Goal: Task Accomplishment & Management: Use online tool/utility

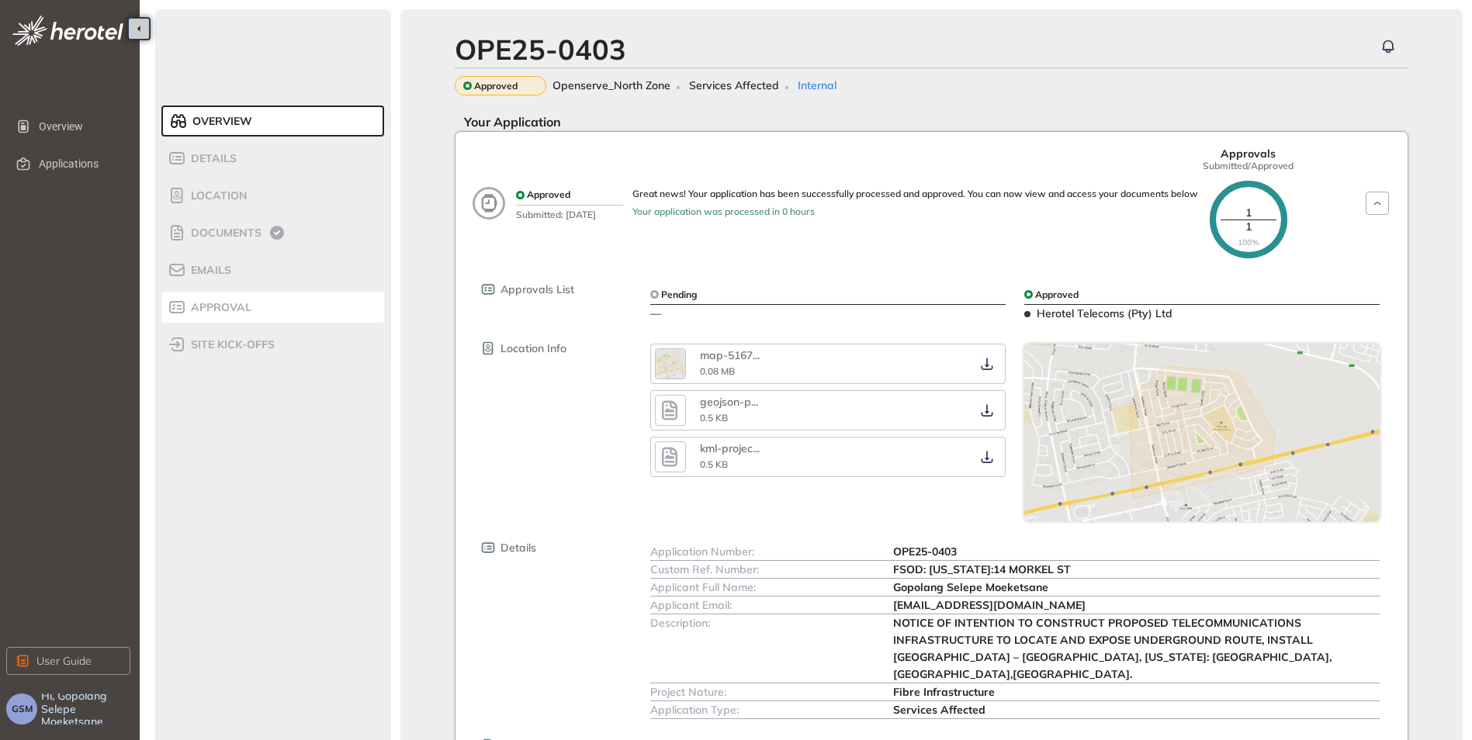
click at [198, 315] on div "Approval" at bounding box center [234, 307] width 132 height 19
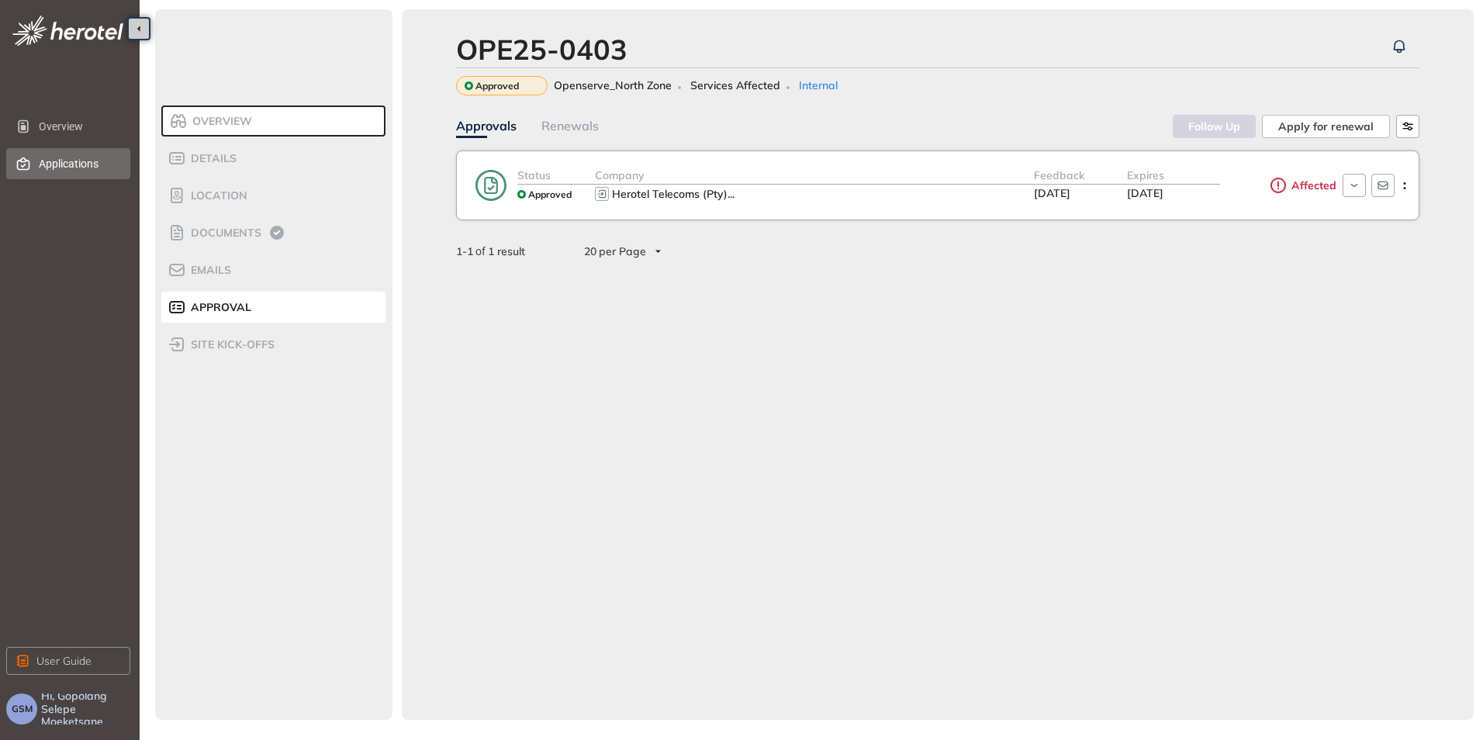
click at [57, 164] on span "Applications" at bounding box center [78, 163] width 79 height 31
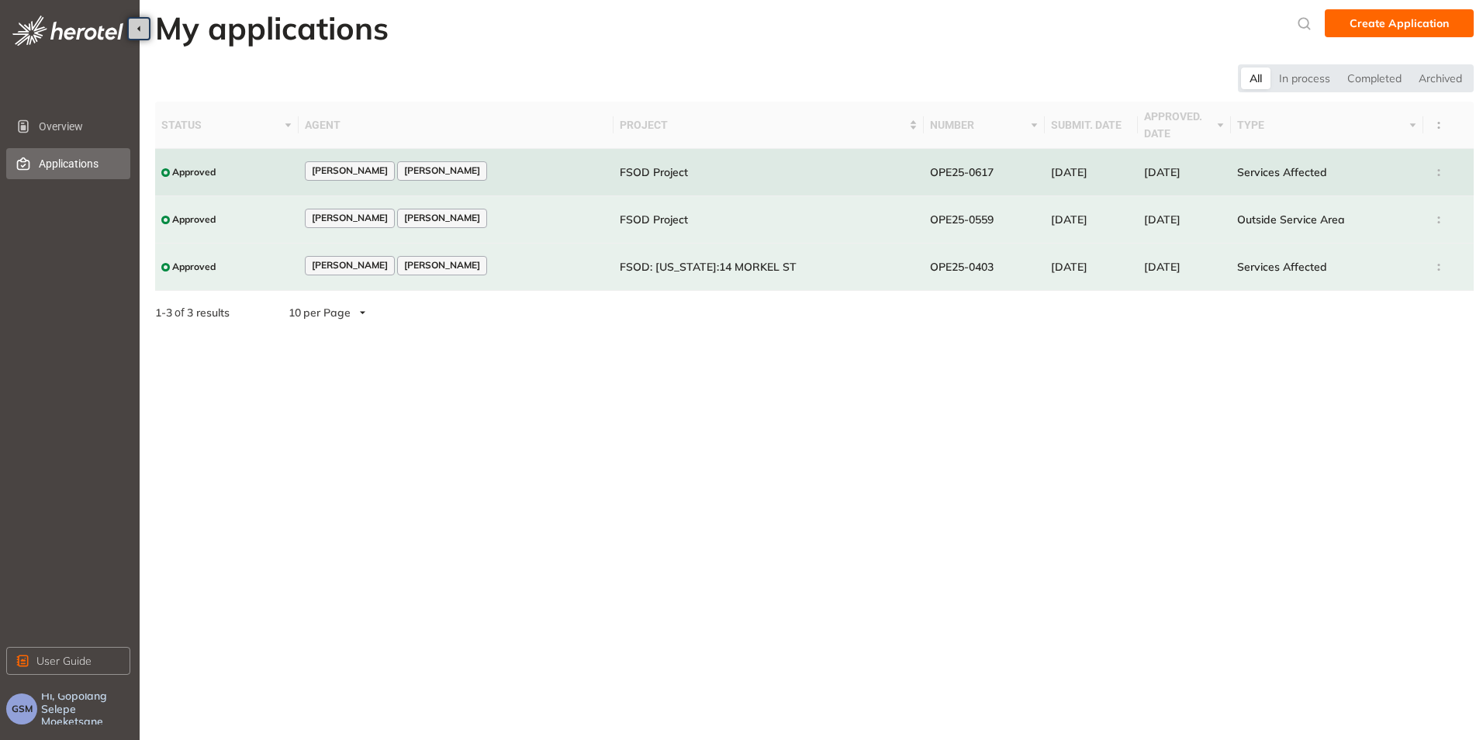
click at [198, 169] on span "Approved" at bounding box center [193, 172] width 43 height 11
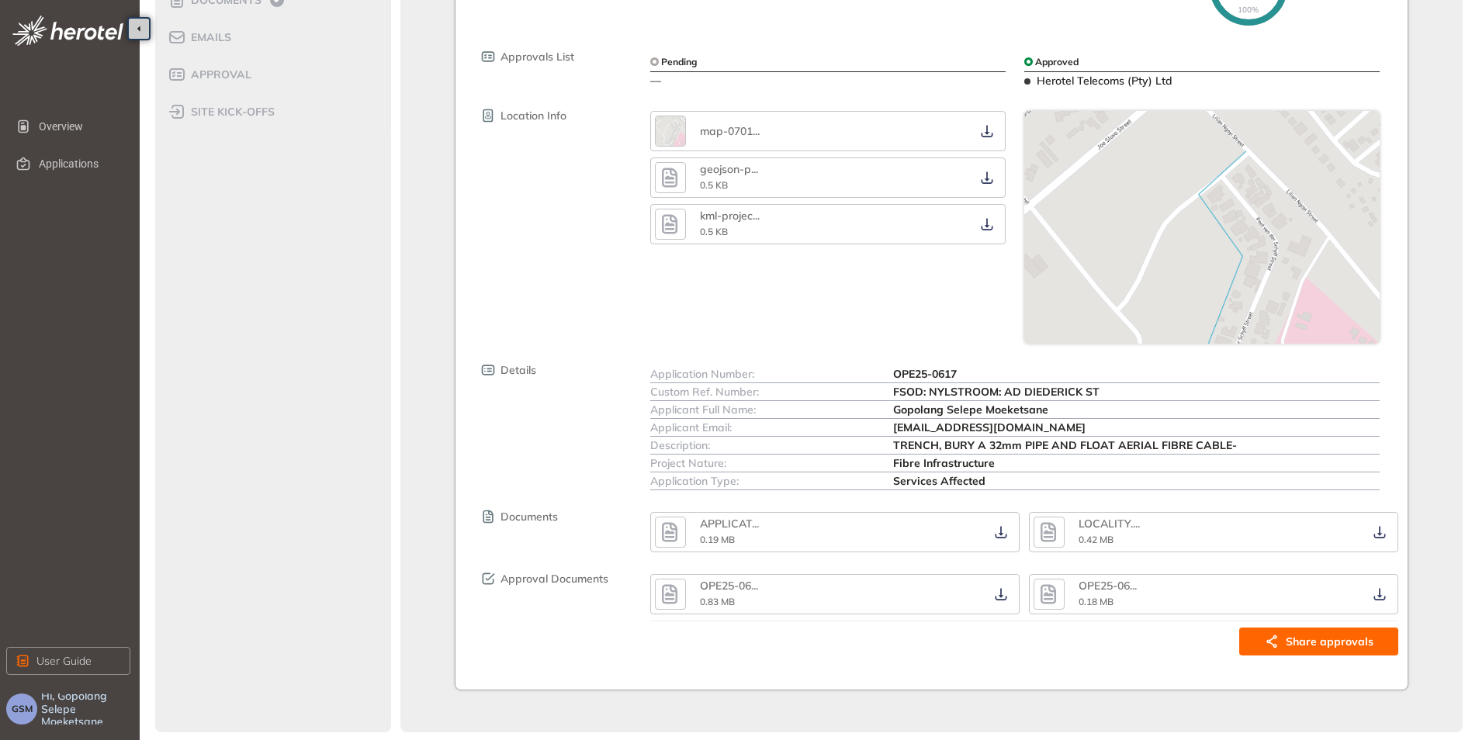
scroll to position [234, 0]
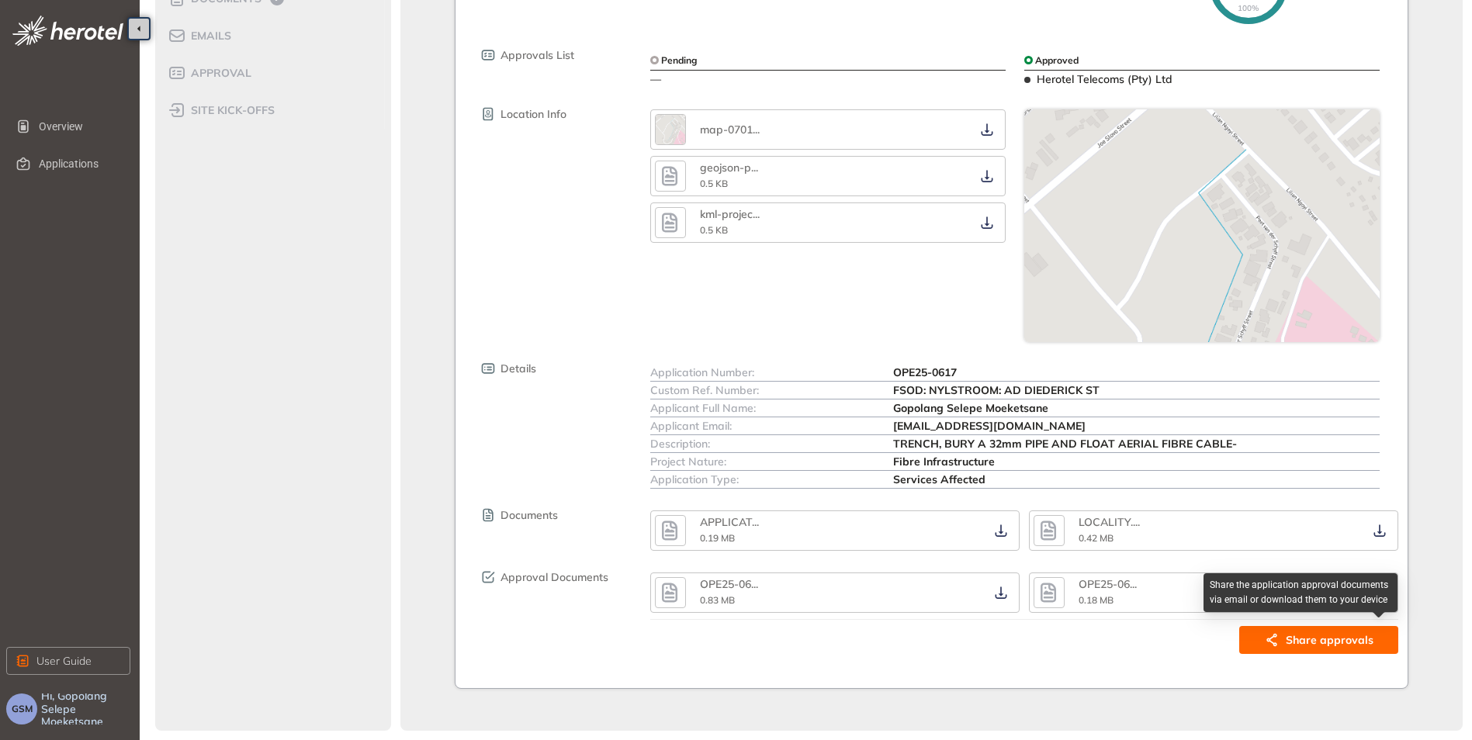
click at [1343, 639] on span "Share approvals" at bounding box center [1330, 640] width 88 height 17
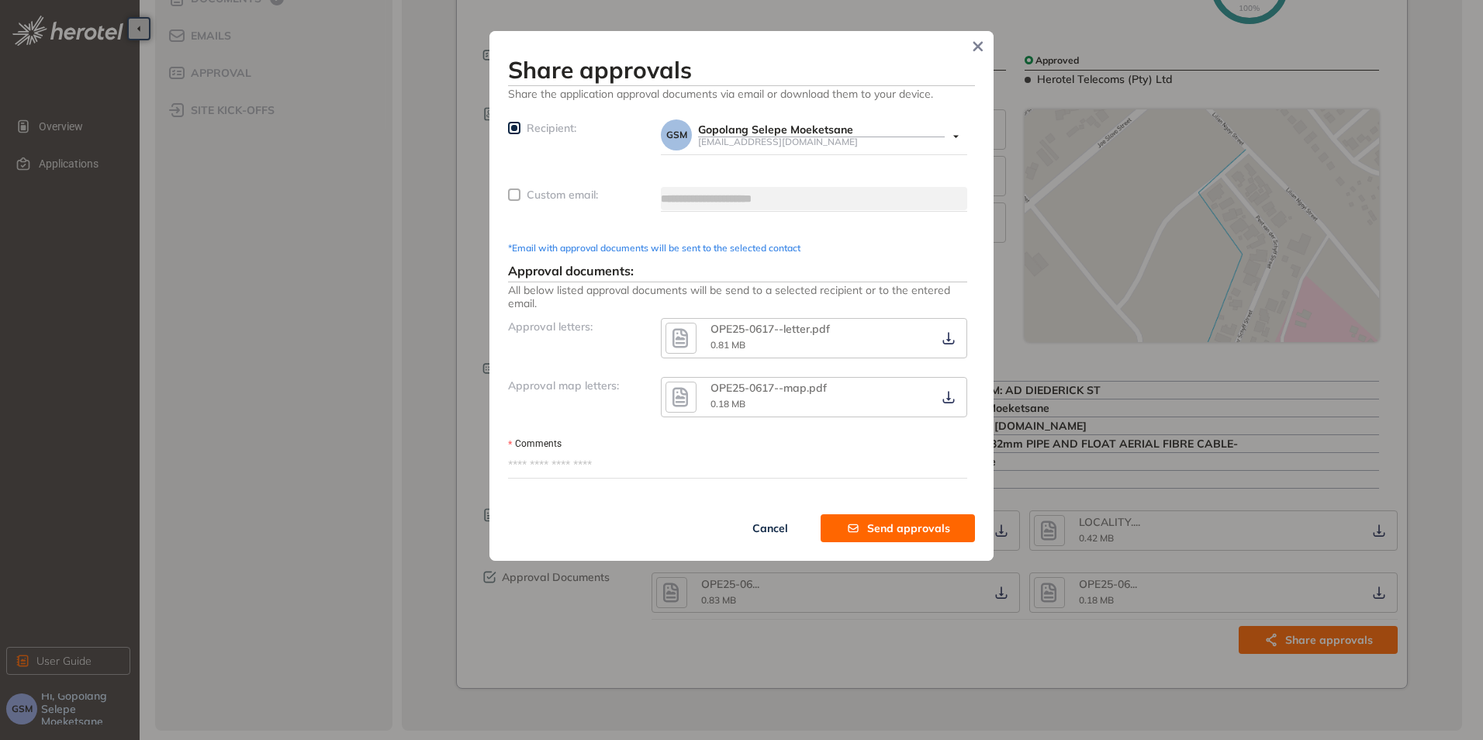
click at [893, 525] on span "Send approvals" at bounding box center [908, 528] width 83 height 17
